Goal: Navigation & Orientation: Find specific page/section

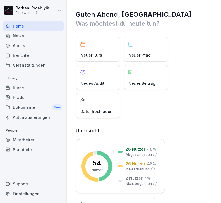
click at [24, 35] on div "News" at bounding box center [33, 36] width 61 height 10
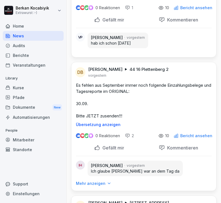
scroll to position [376, 0]
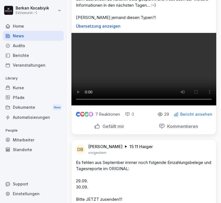
click at [18, 85] on div "Kurse" at bounding box center [33, 88] width 61 height 10
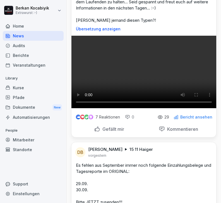
scroll to position [0, 0]
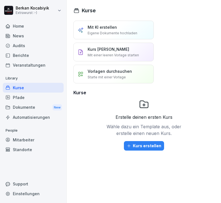
click at [22, 57] on div "Berichte" at bounding box center [33, 56] width 61 height 10
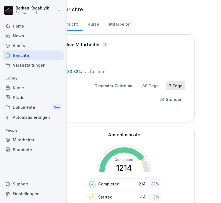
scroll to position [0, 20]
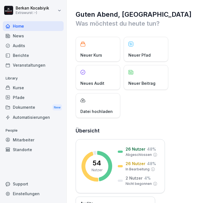
click at [106, 51] on div "Neuer Kurs" at bounding box center [98, 49] width 45 height 25
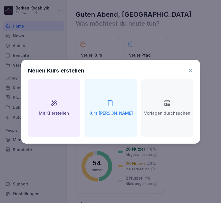
click at [193, 72] on icon at bounding box center [191, 71] width 6 height 6
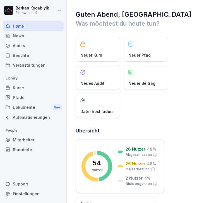
click at [28, 107] on div "Dokumente New" at bounding box center [33, 107] width 61 height 10
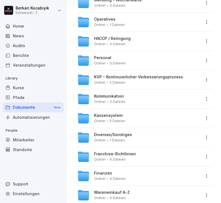
scroll to position [102, 0]
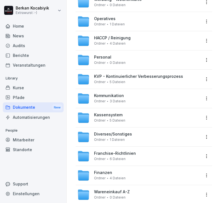
click at [118, 121] on span "5 Dateien" at bounding box center [118, 121] width 16 height 4
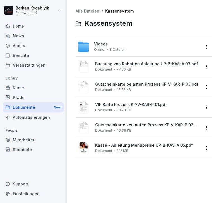
click at [25, 54] on div "Berichte" at bounding box center [33, 56] width 61 height 10
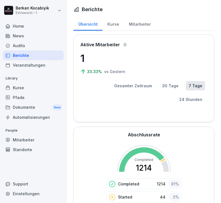
click at [23, 27] on div "Home" at bounding box center [33, 26] width 61 height 10
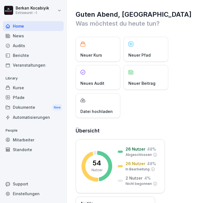
click at [24, 56] on div "Berichte" at bounding box center [33, 56] width 61 height 10
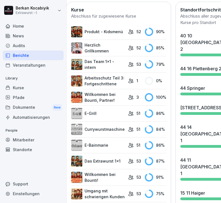
scroll to position [253, 7]
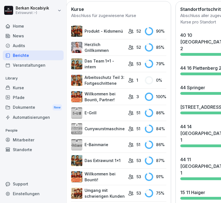
click at [29, 104] on div "Dokumente New" at bounding box center [33, 107] width 61 height 10
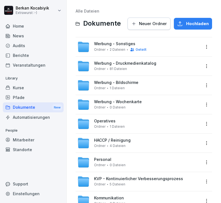
click at [33, 65] on div "Veranstaltungen" at bounding box center [33, 65] width 61 height 10
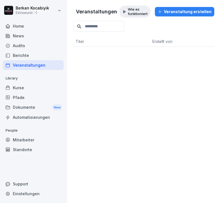
click at [26, 55] on div "Berichte" at bounding box center [33, 56] width 61 height 10
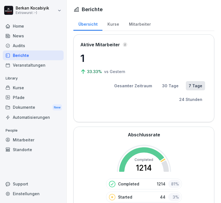
click at [24, 45] on div "Audits" at bounding box center [33, 46] width 61 height 10
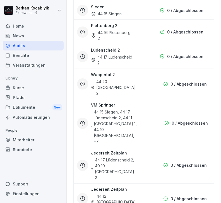
scroll to position [738, 0]
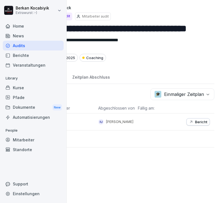
scroll to position [0, 97]
click at [201, 122] on p "Bericht" at bounding box center [201, 122] width 12 height 4
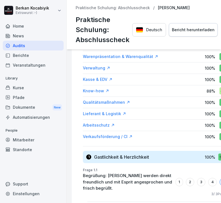
scroll to position [108, 0]
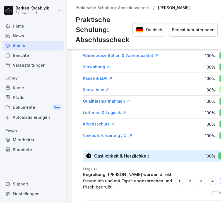
click at [107, 88] on icon at bounding box center [107, 90] width 4 height 4
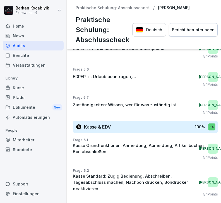
scroll to position [1023, 10]
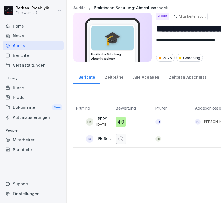
click at [126, 142] on div at bounding box center [134, 139] width 37 height 10
click at [122, 139] on icon at bounding box center [121, 139] width 6 height 6
click at [29, 56] on div "Berichte" at bounding box center [33, 56] width 61 height 10
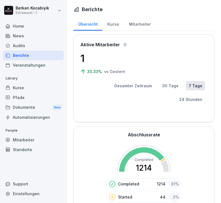
click at [37, 65] on div "Veranstaltungen" at bounding box center [33, 65] width 61 height 10
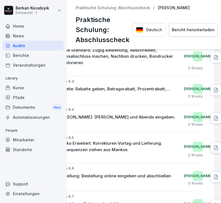
scroll to position [1149, 25]
